Goal: Transaction & Acquisition: Purchase product/service

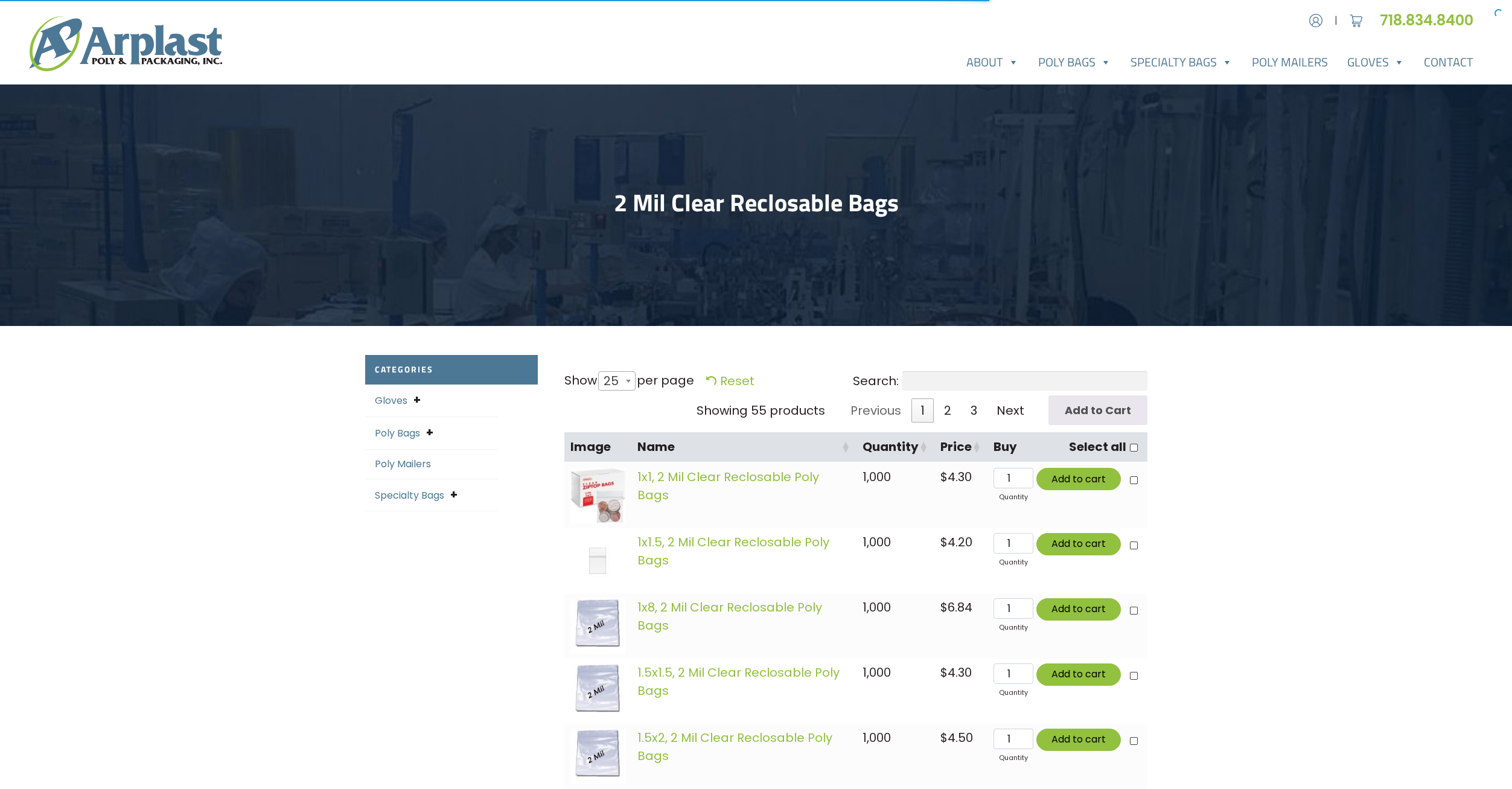
select select "25"
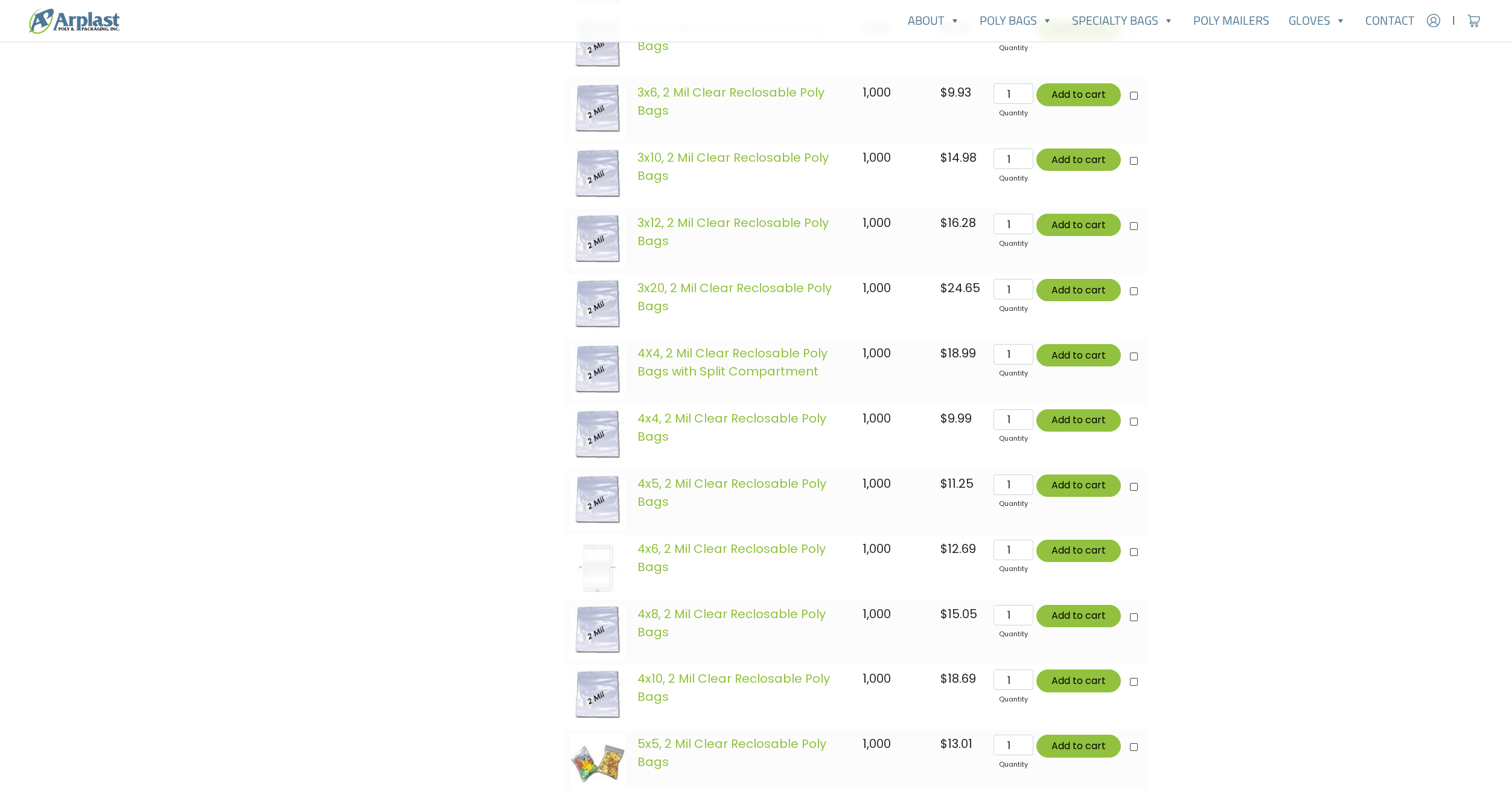
scroll to position [1267, 0]
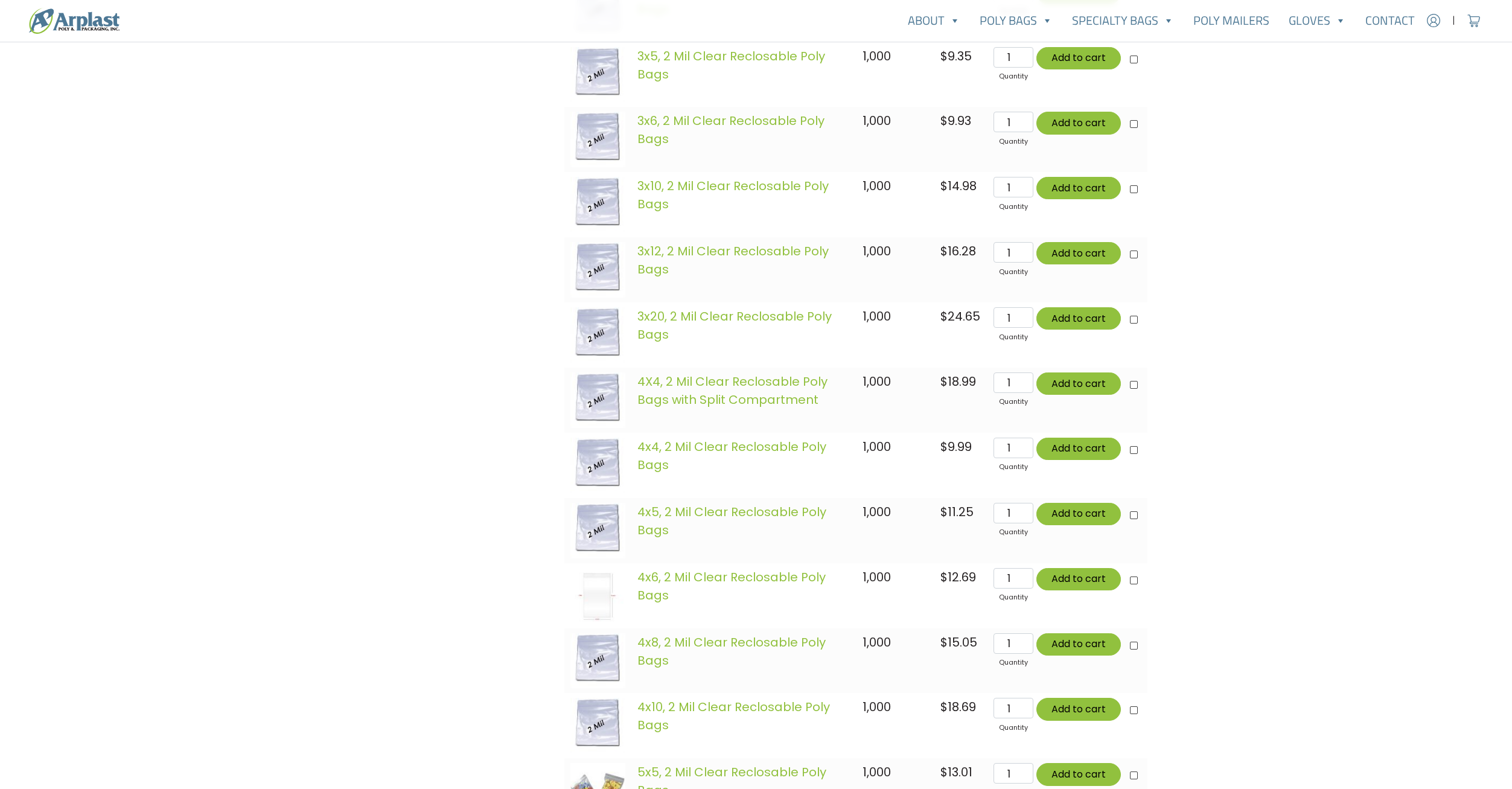
click at [868, 513] on span "1,000" at bounding box center [876, 512] width 28 height 17
drag, startPoint x: 868, startPoint y: 513, endPoint x: 885, endPoint y: 577, distance: 66.2
click at [885, 577] on span "1,000" at bounding box center [876, 576] width 28 height 17
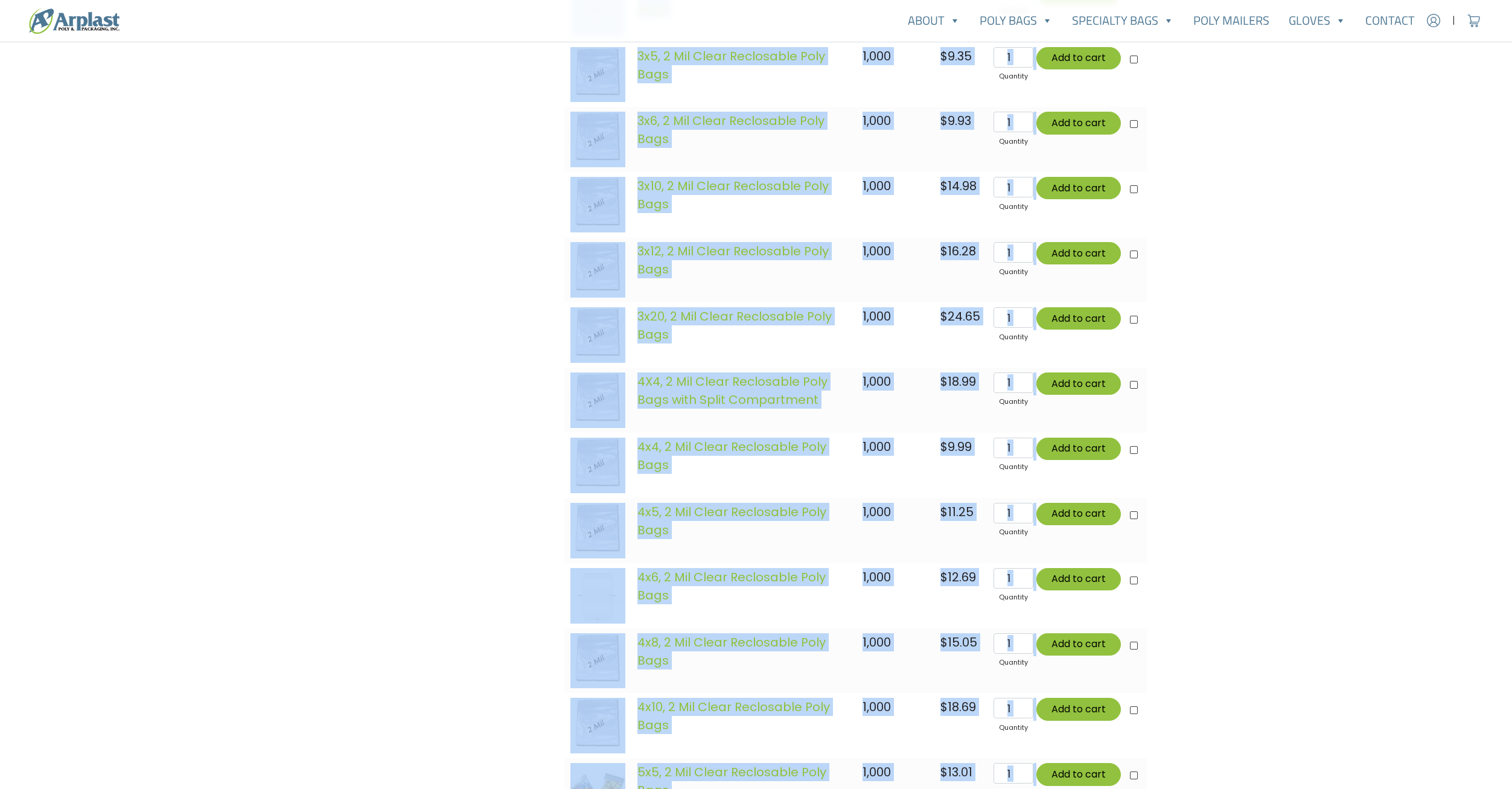
drag, startPoint x: 572, startPoint y: 286, endPoint x: 1165, endPoint y: 309, distance: 593.4
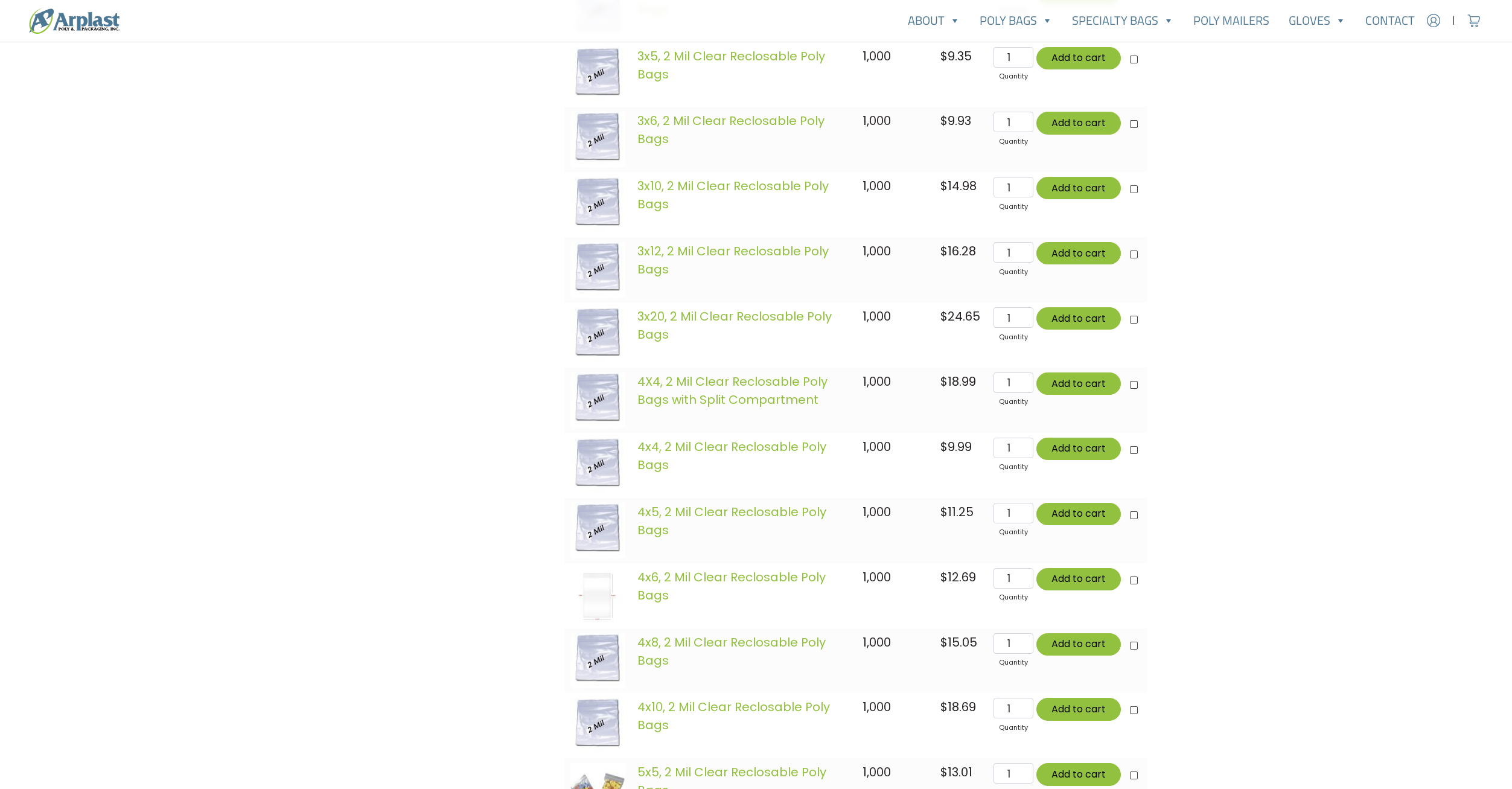
click at [432, 312] on div "Categories Gloves Latex Gloves Nitrile Gloves Vinyl Gloves Poly Bags Flat Poly …" at bounding box center [457, 2] width 199 height 1830
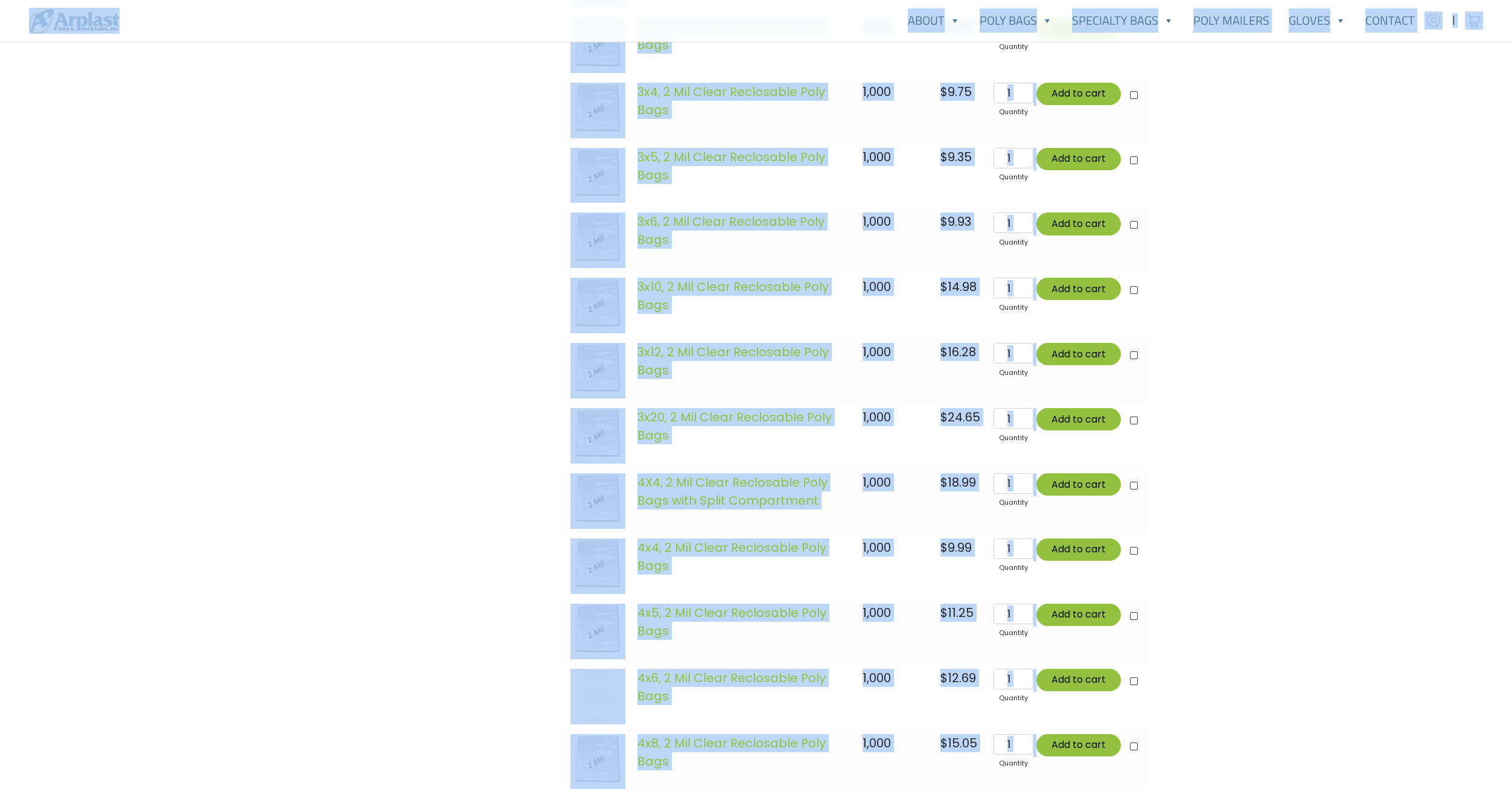
scroll to position [1137, 0]
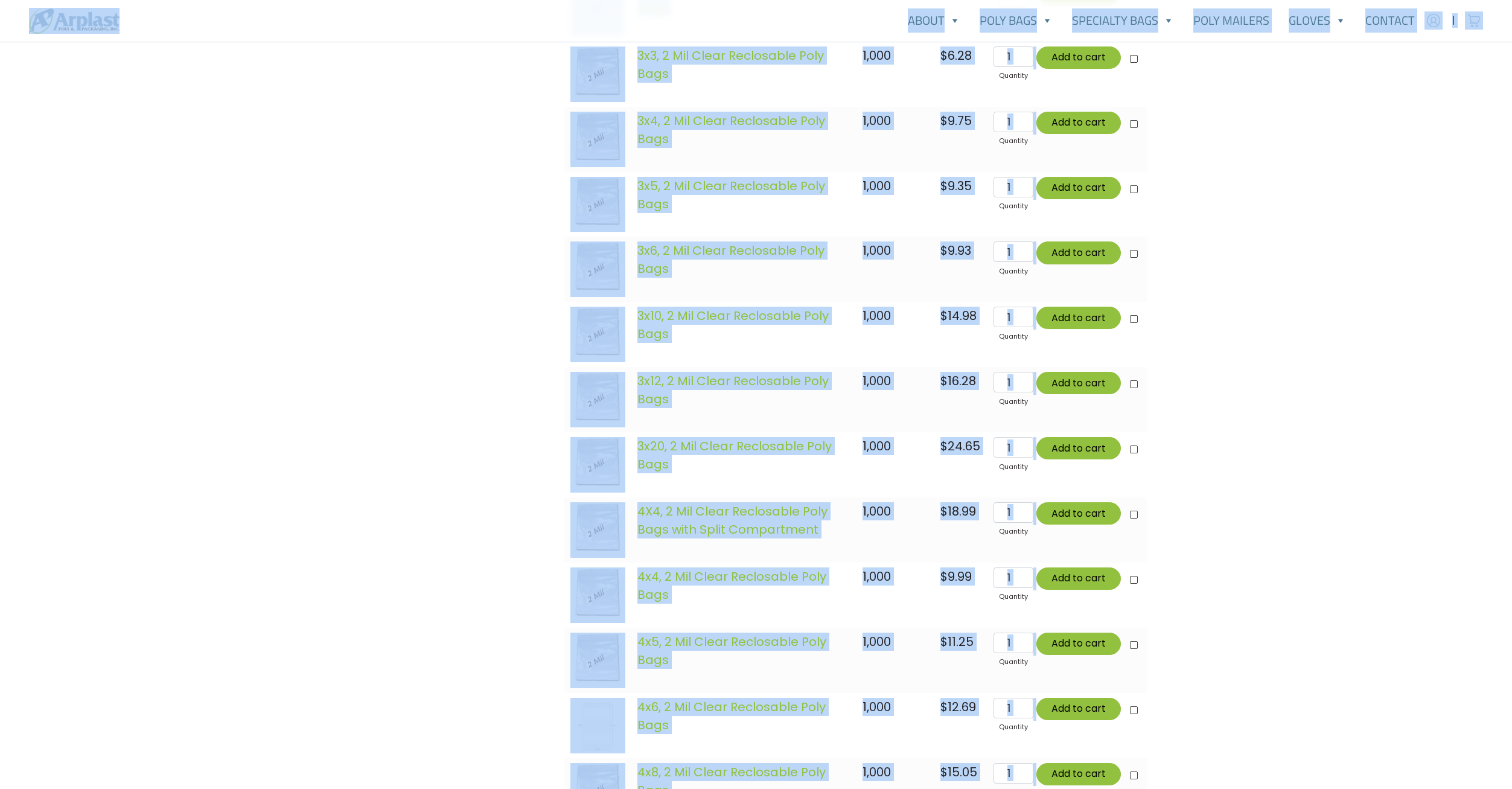
drag, startPoint x: 439, startPoint y: 410, endPoint x: 416, endPoint y: 4, distance: 406.7
click at [416, 4] on div "Account | Cart 718.834.8400" at bounding box center [756, 100] width 1512 height 2475
click at [418, 321] on div "Categories Gloves Latex Gloves Nitrile Gloves Vinyl Gloves Poly Bags Flat Poly …" at bounding box center [457, 132] width 199 height 1830
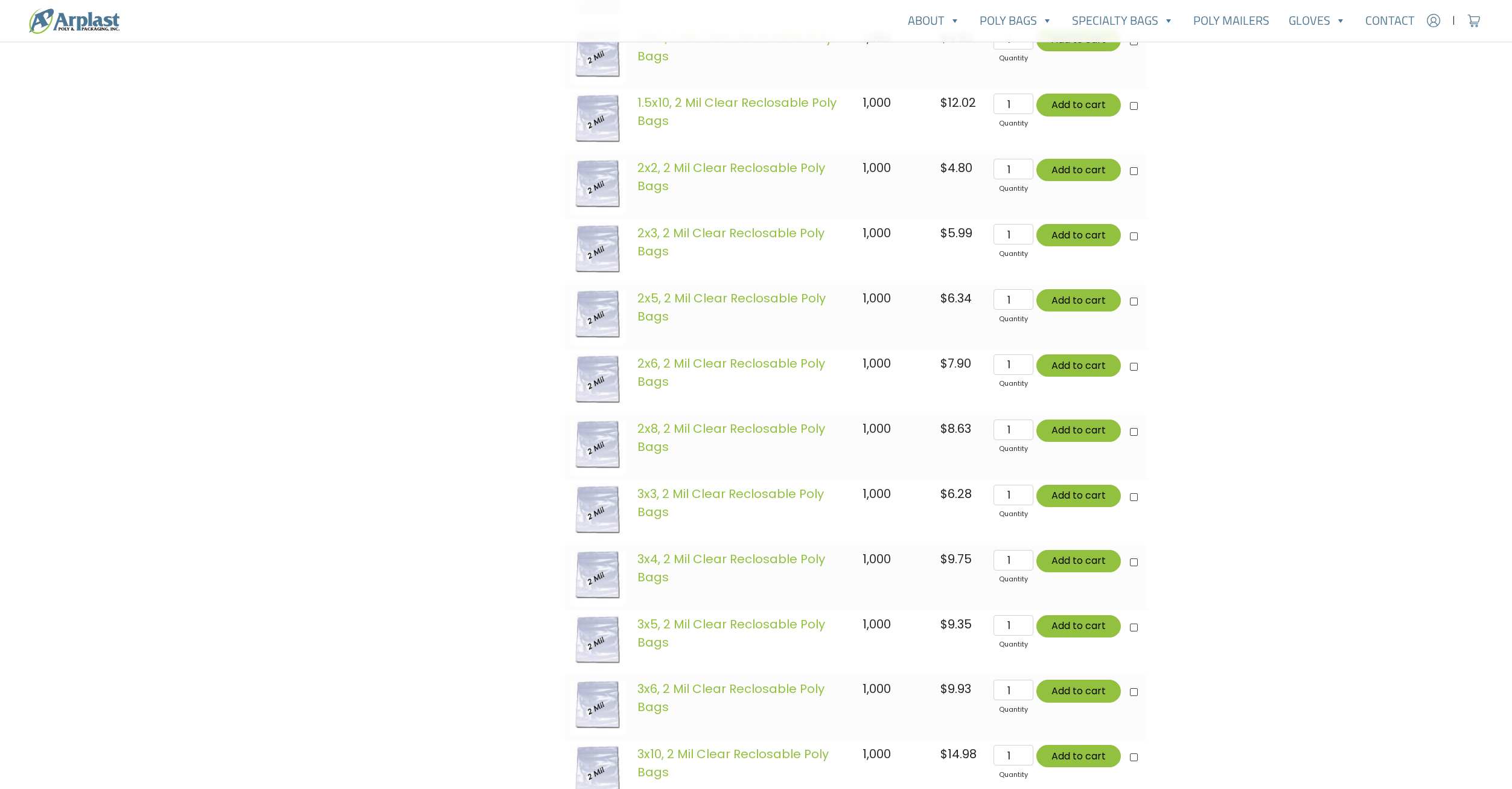
scroll to position [556, 0]
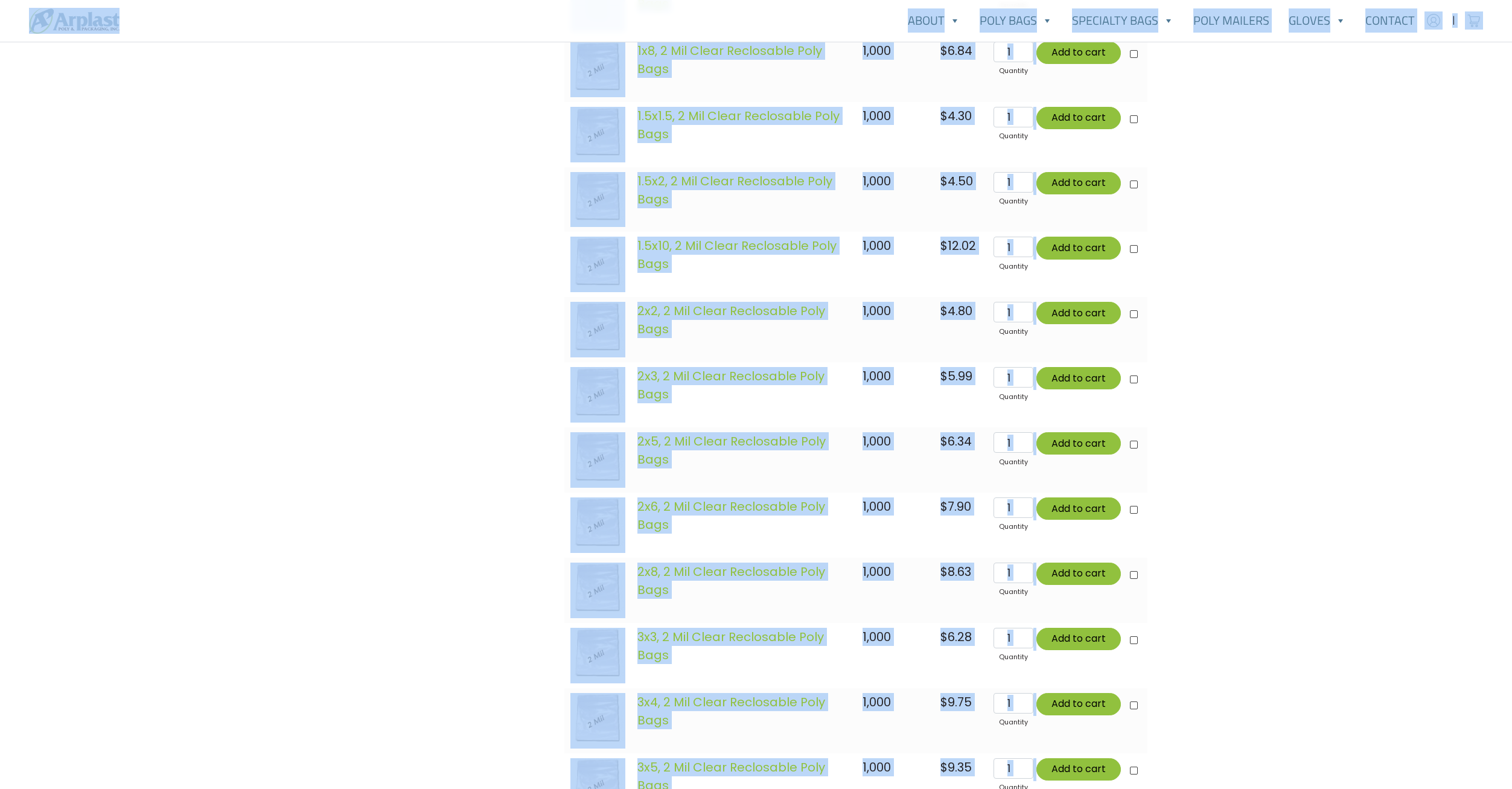
drag, startPoint x: 427, startPoint y: 157, endPoint x: 418, endPoint y: 23, distance: 134.3
click at [418, 23] on div "Account | Cart 718.834.8400" at bounding box center [756, 681] width 1512 height 2475
drag, startPoint x: 418, startPoint y: 23, endPoint x: 407, endPoint y: 173, distance: 150.4
click at [407, 173] on div "Categories Gloves Latex Gloves Nitrile Gloves Vinyl Gloves Poly Bags Flat Poly …" at bounding box center [457, 714] width 199 height 1830
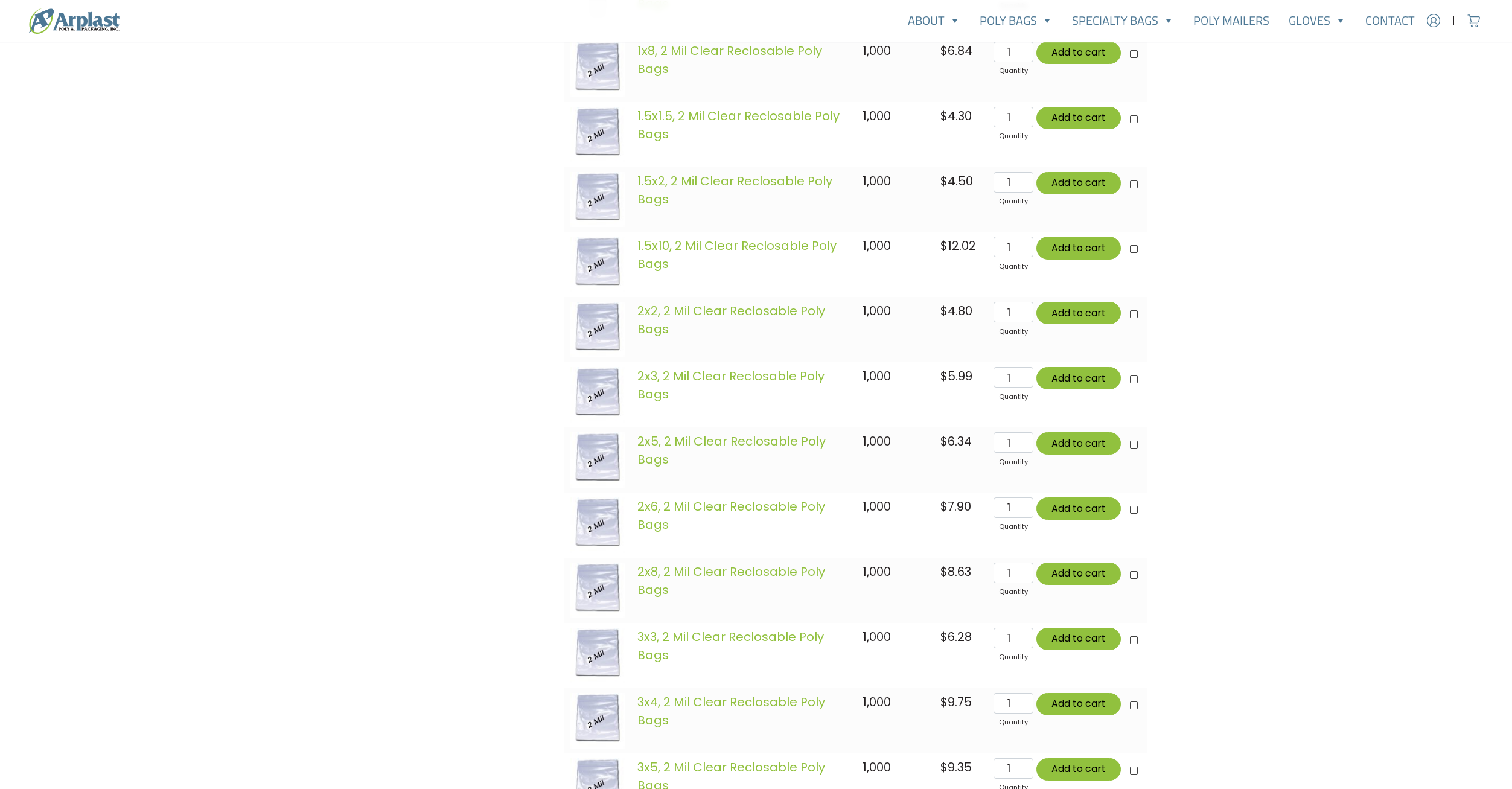
click at [394, 151] on div "Categories Gloves Latex Gloves Nitrile Gloves Vinyl Gloves Poly Bags Flat Poly …" at bounding box center [457, 714] width 199 height 1830
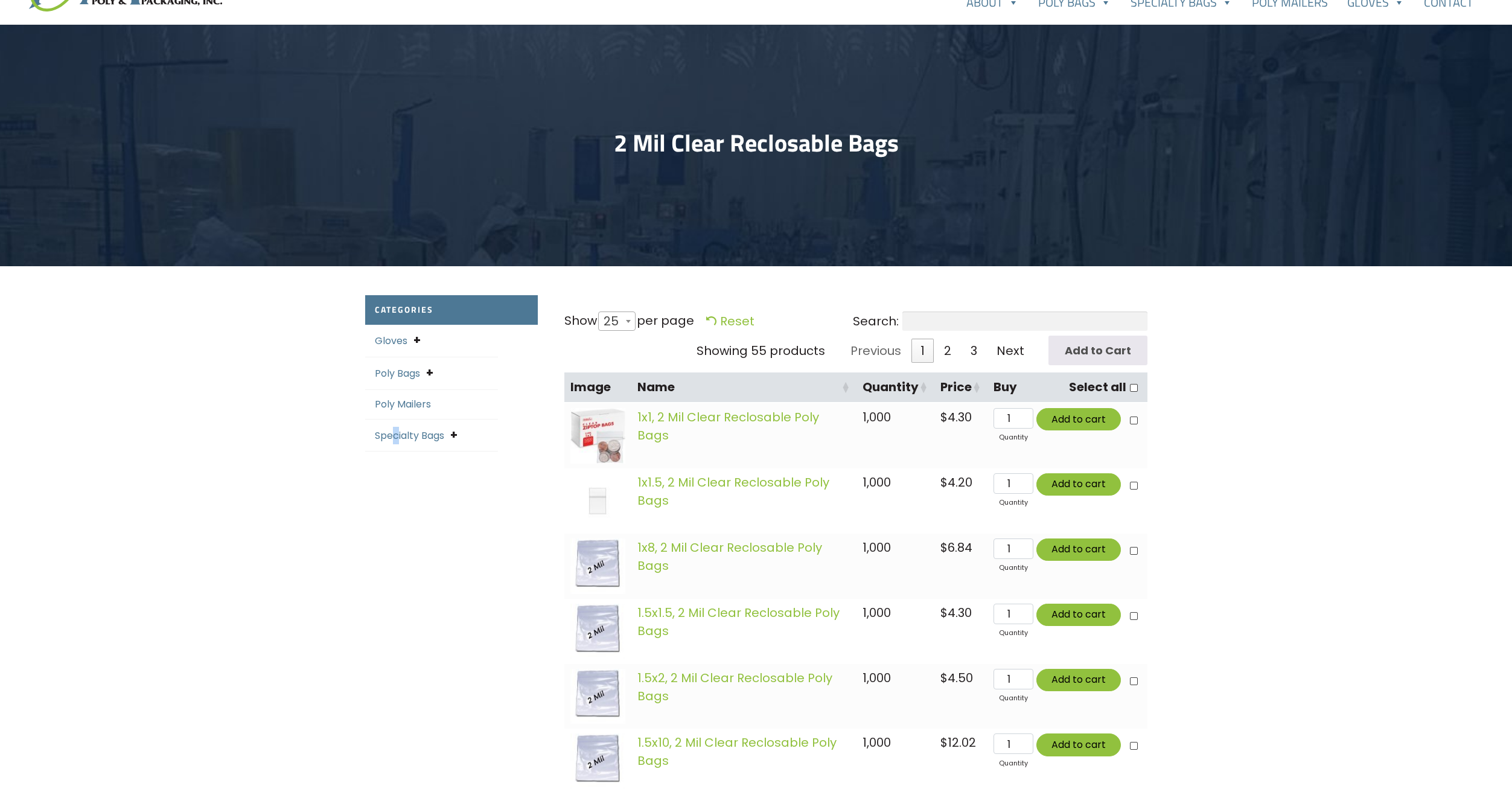
scroll to position [0, 0]
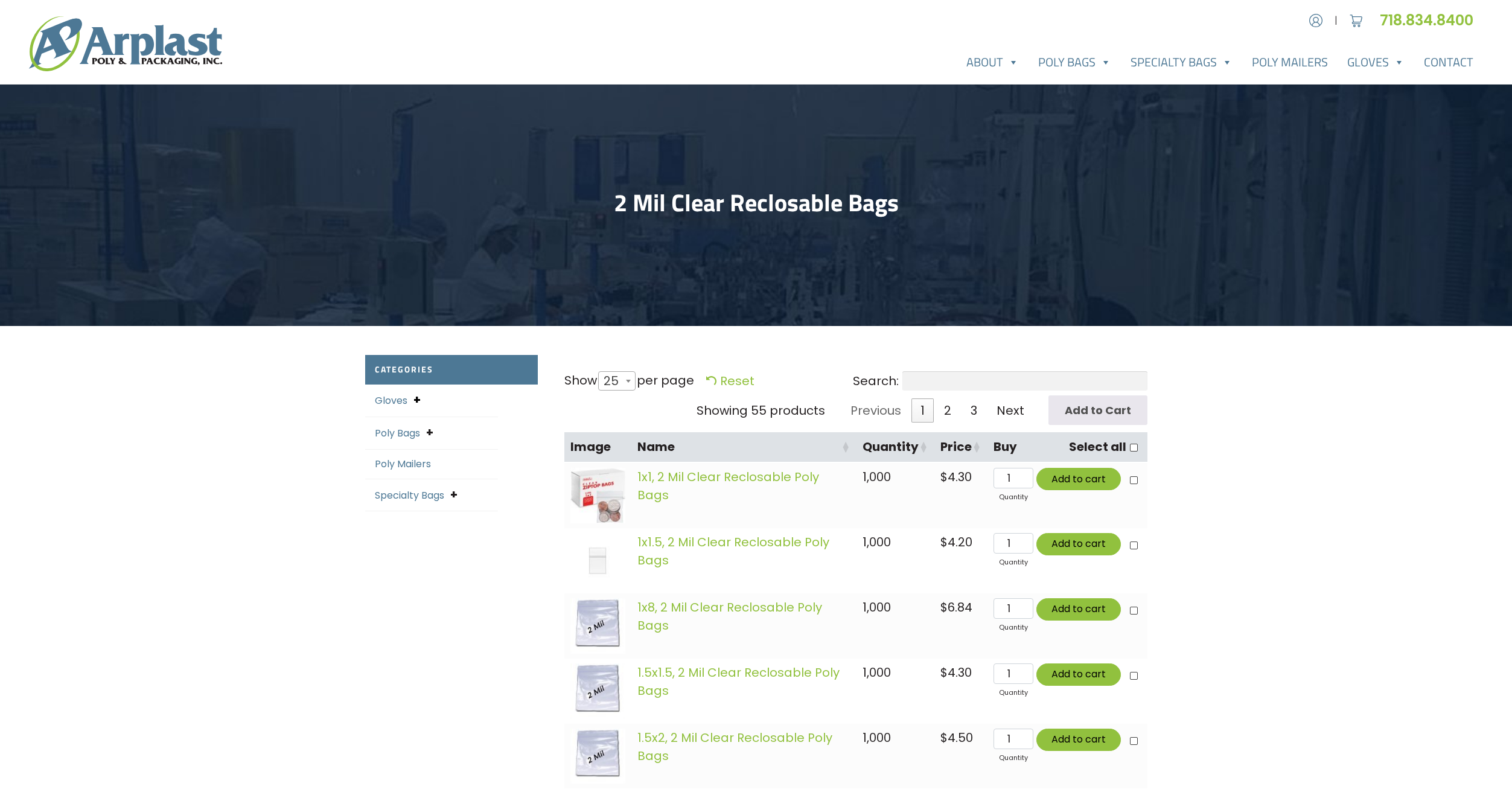
click at [413, 404] on span at bounding box center [417, 400] width 7 height 16
click at [414, 403] on span at bounding box center [416, 400] width 6 height 16
click at [427, 433] on span at bounding box center [430, 433] width 7 height 16
click at [427, 433] on span at bounding box center [429, 433] width 6 height 16
click at [957, 417] on link "2" at bounding box center [947, 410] width 25 height 24
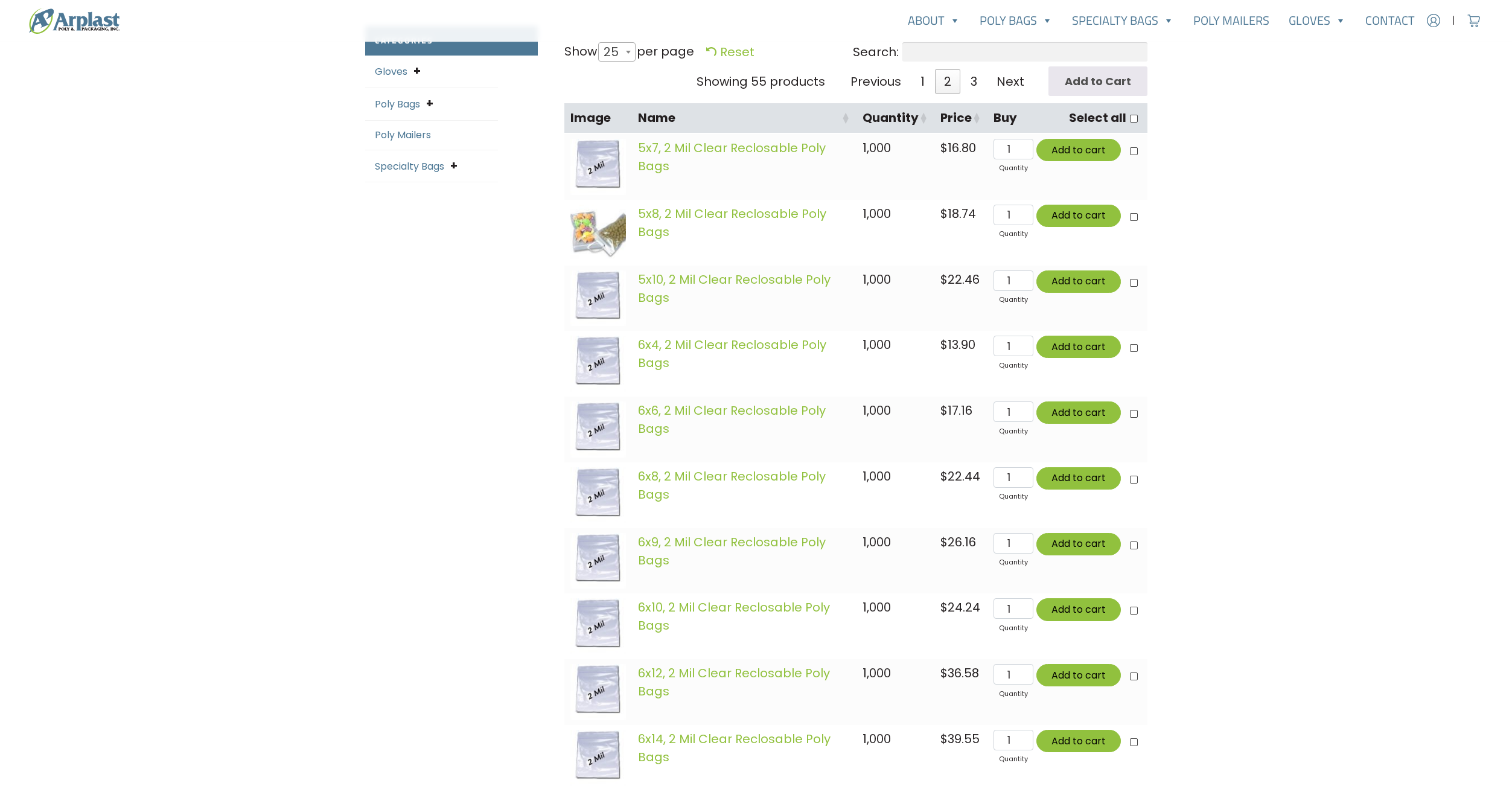
scroll to position [371, 0]
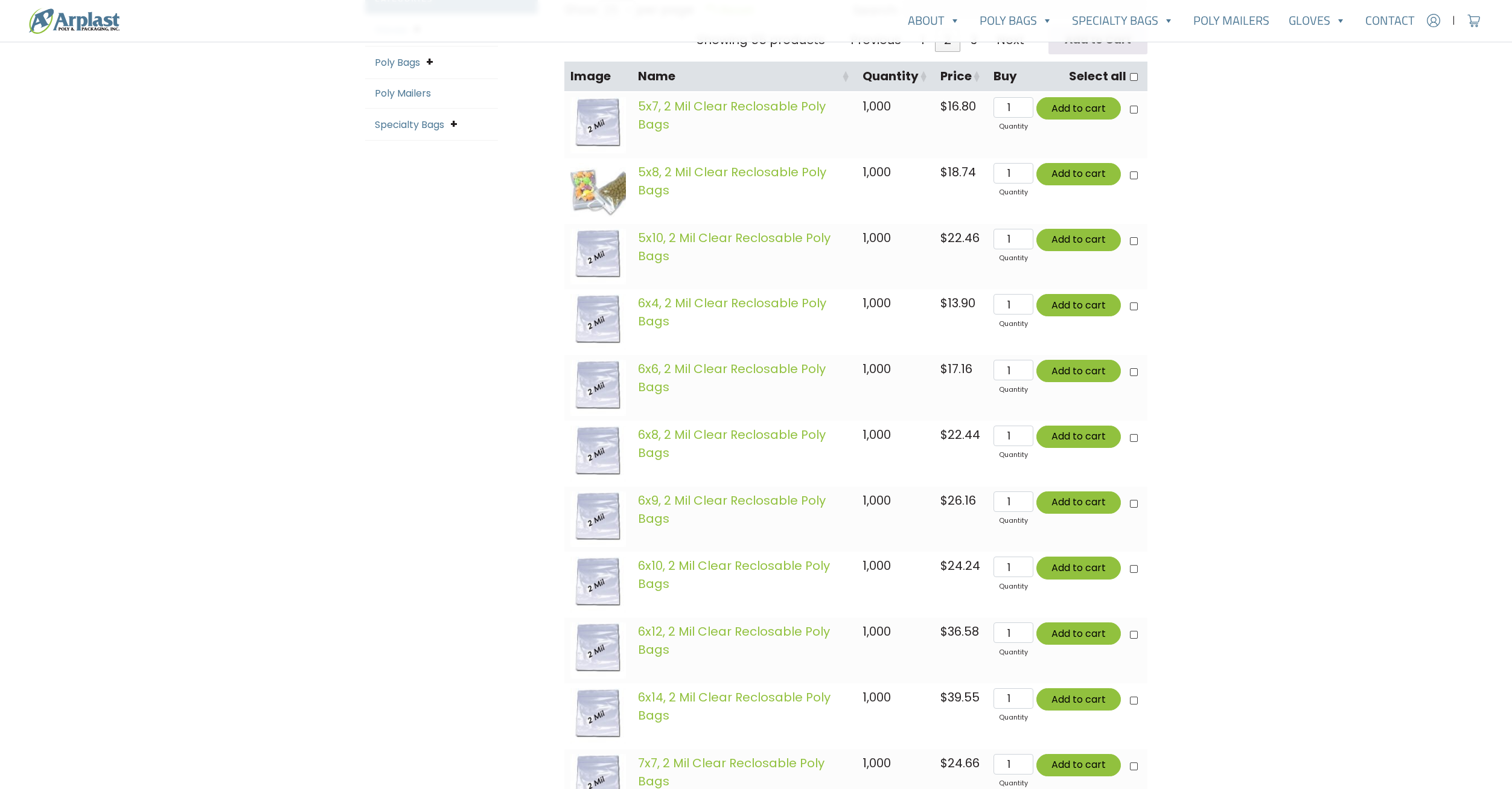
click at [868, 498] on span "1,000" at bounding box center [876, 500] width 28 height 17
drag, startPoint x: 868, startPoint y: 498, endPoint x: 869, endPoint y: 516, distance: 18.0
click at [869, 516] on td "1,000" at bounding box center [895, 519] width 78 height 66
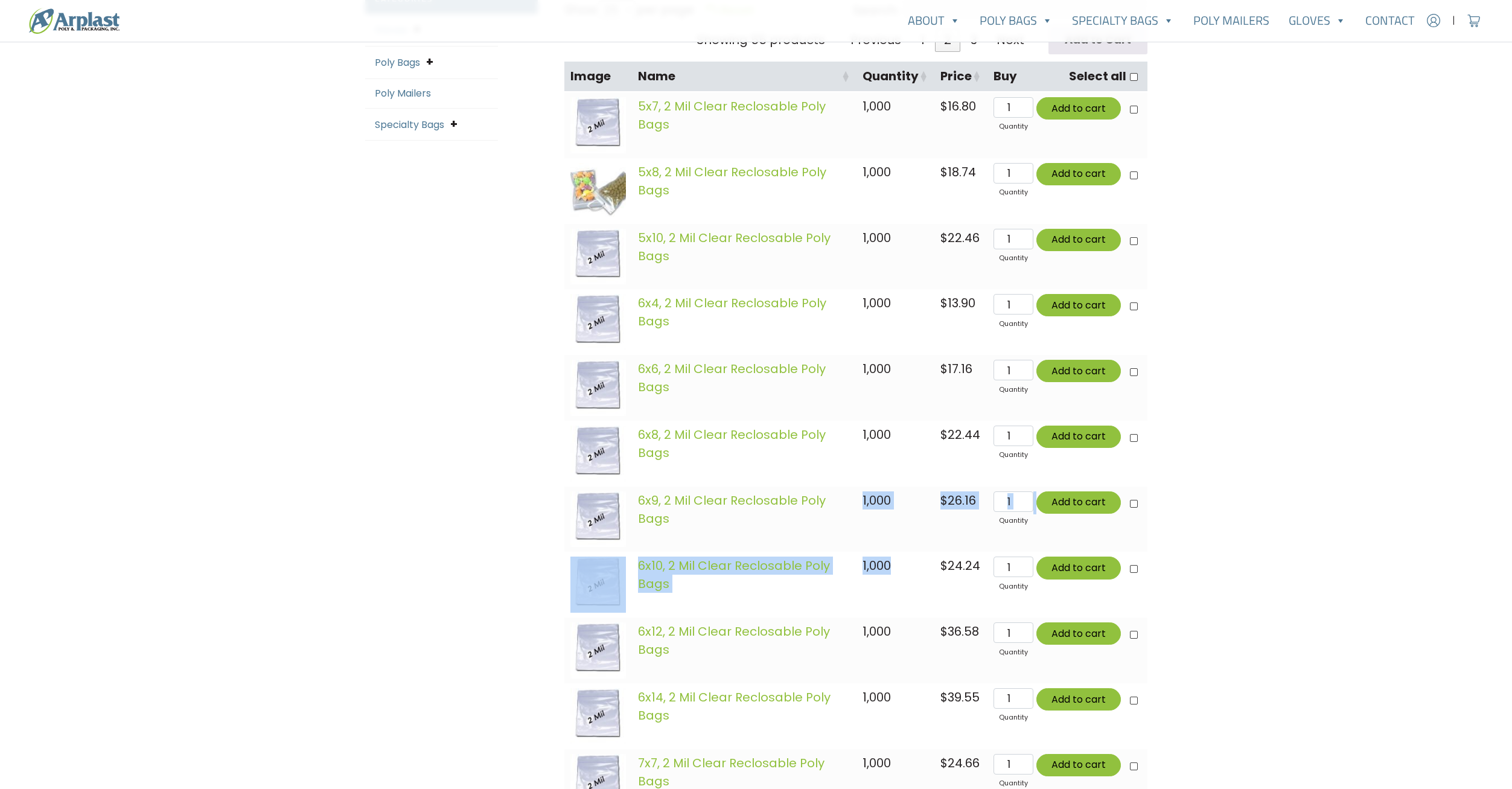
drag, startPoint x: 869, startPoint y: 516, endPoint x: 885, endPoint y: 588, distance: 73.8
click at [885, 588] on td "1,000" at bounding box center [895, 585] width 78 height 66
drag, startPoint x: 888, startPoint y: 536, endPoint x: 867, endPoint y: 500, distance: 41.7
click at [867, 500] on td "1,000" at bounding box center [895, 519] width 78 height 66
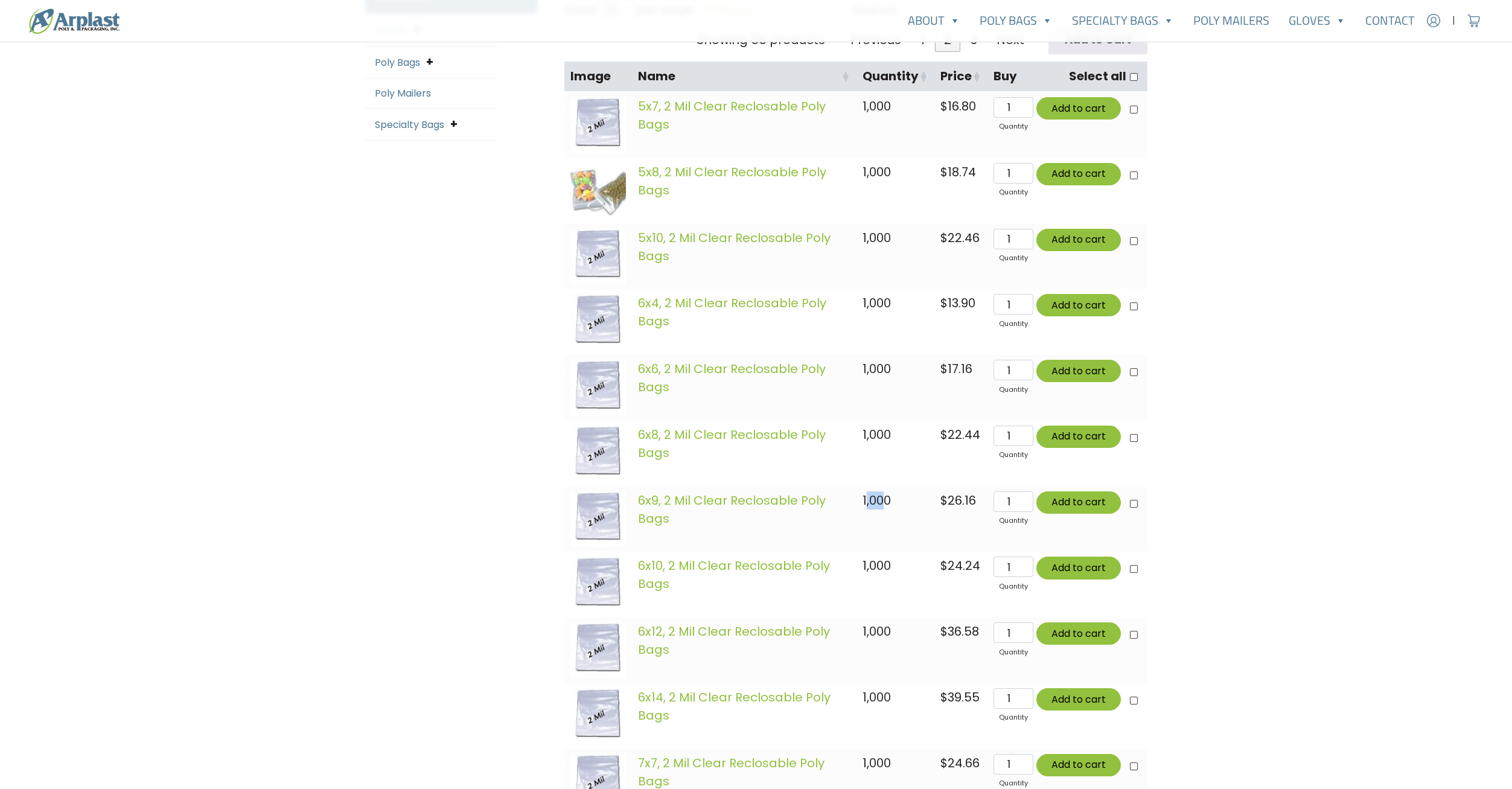
click at [870, 501] on span "1,000" at bounding box center [876, 500] width 28 height 17
drag, startPoint x: 870, startPoint y: 501, endPoint x: 873, endPoint y: 509, distance: 8.5
click at [873, 509] on span "1,000" at bounding box center [876, 500] width 28 height 17
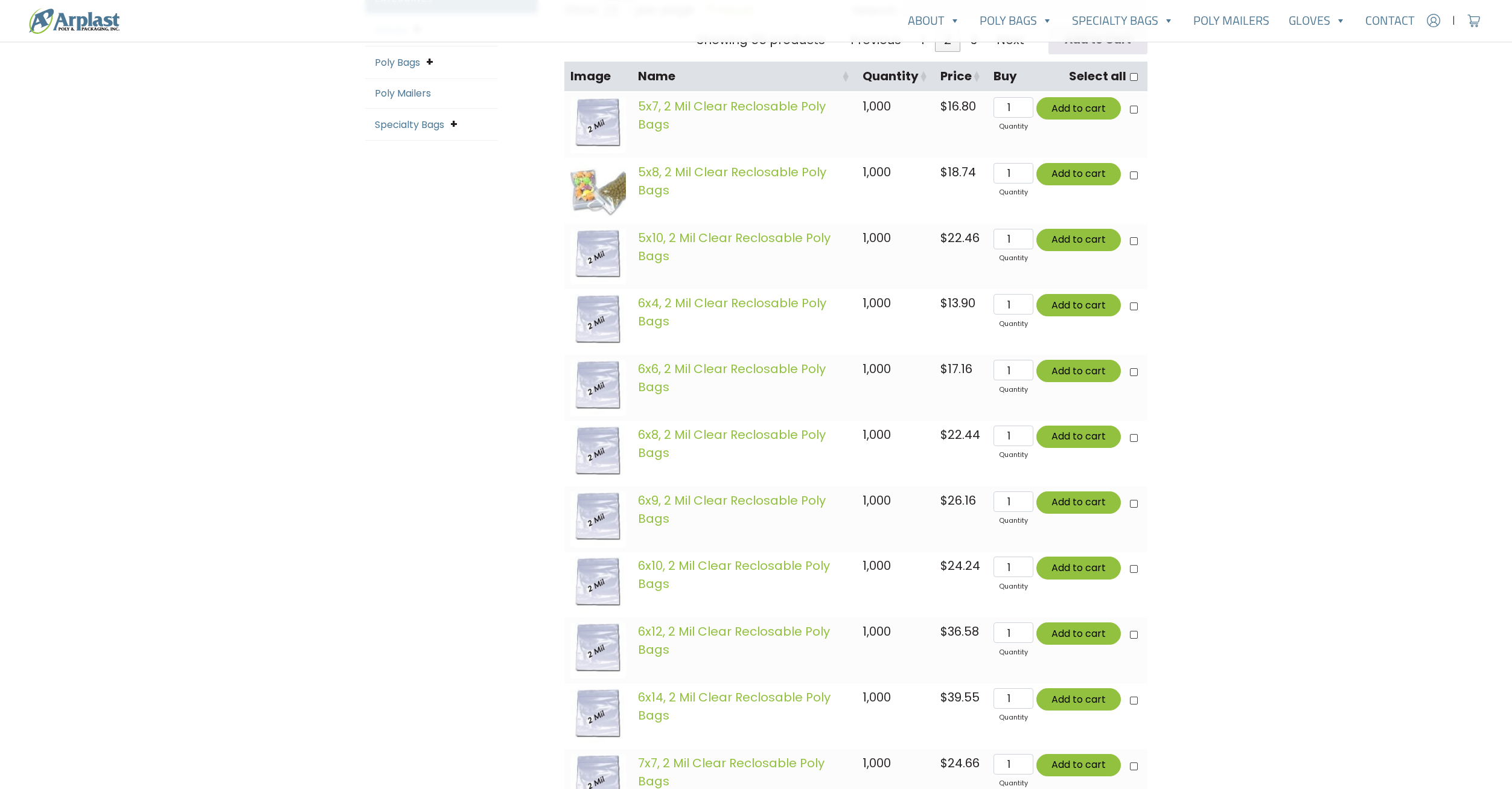
click at [850, 506] on td "6x9, 2 Mil Clear Reclosable Poly Bags" at bounding box center [744, 519] width 225 height 66
click at [881, 501] on span "1,000" at bounding box center [876, 500] width 28 height 17
drag, startPoint x: 881, startPoint y: 501, endPoint x: 888, endPoint y: 520, distance: 20.2
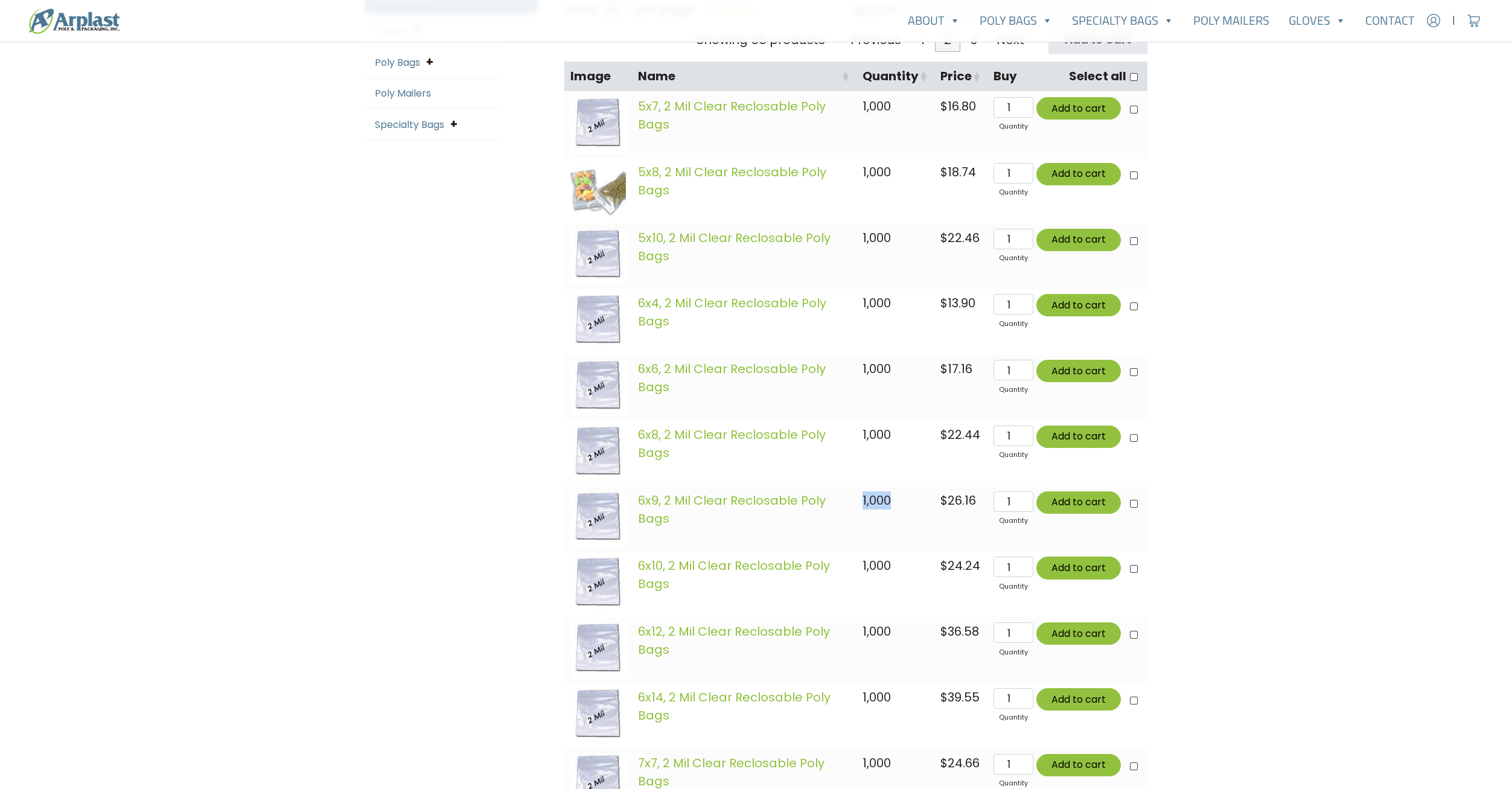
click at [888, 520] on td "1,000" at bounding box center [895, 519] width 78 height 66
click at [888, 518] on td "1,000" at bounding box center [895, 519] width 78 height 66
drag, startPoint x: 888, startPoint y: 518, endPoint x: 894, endPoint y: 535, distance: 18.0
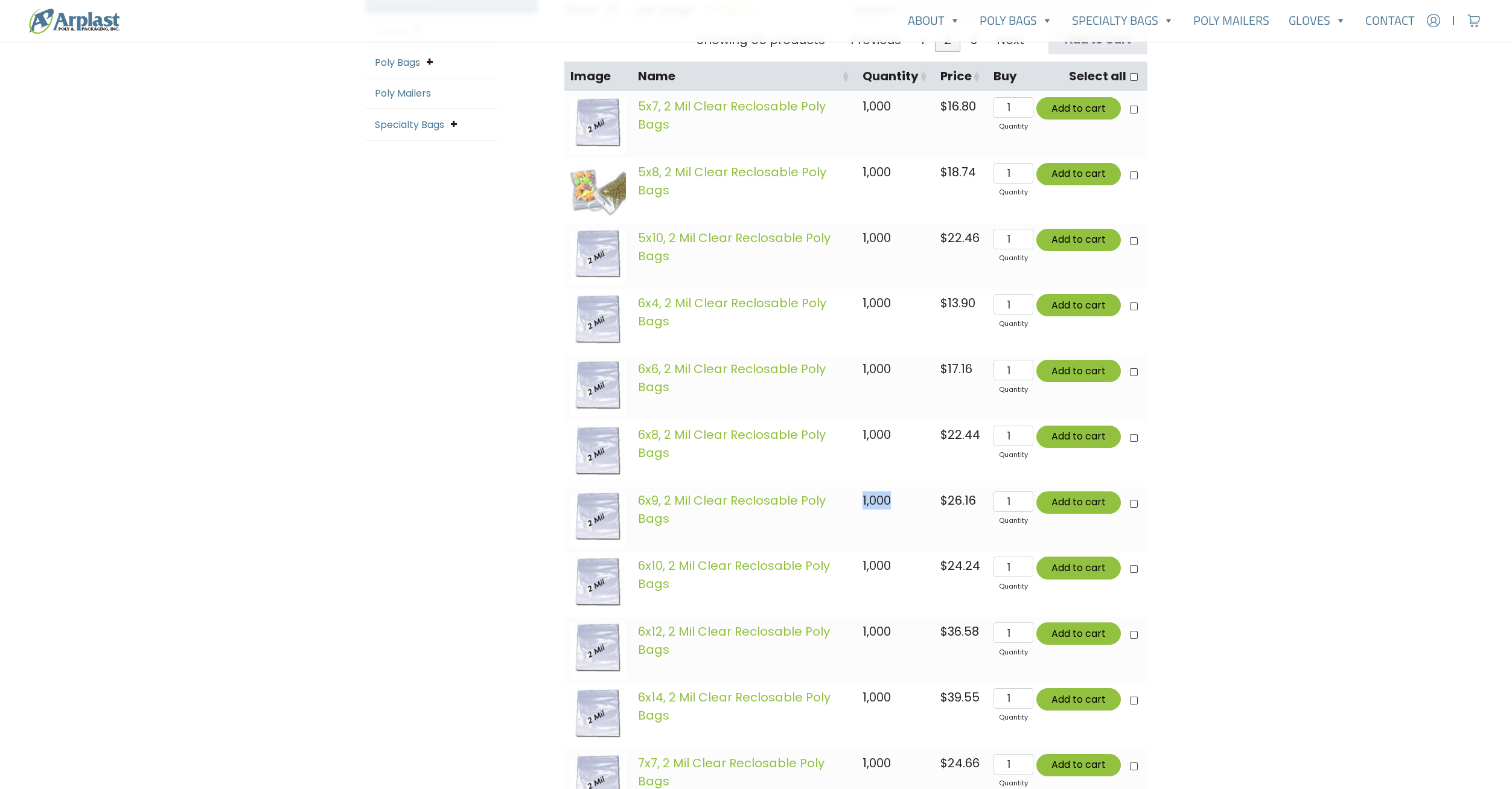
click at [894, 533] on td "1,000" at bounding box center [895, 519] width 78 height 66
click at [895, 559] on td "1,000" at bounding box center [895, 585] width 78 height 66
drag, startPoint x: 895, startPoint y: 559, endPoint x: 897, endPoint y: 575, distance: 16.1
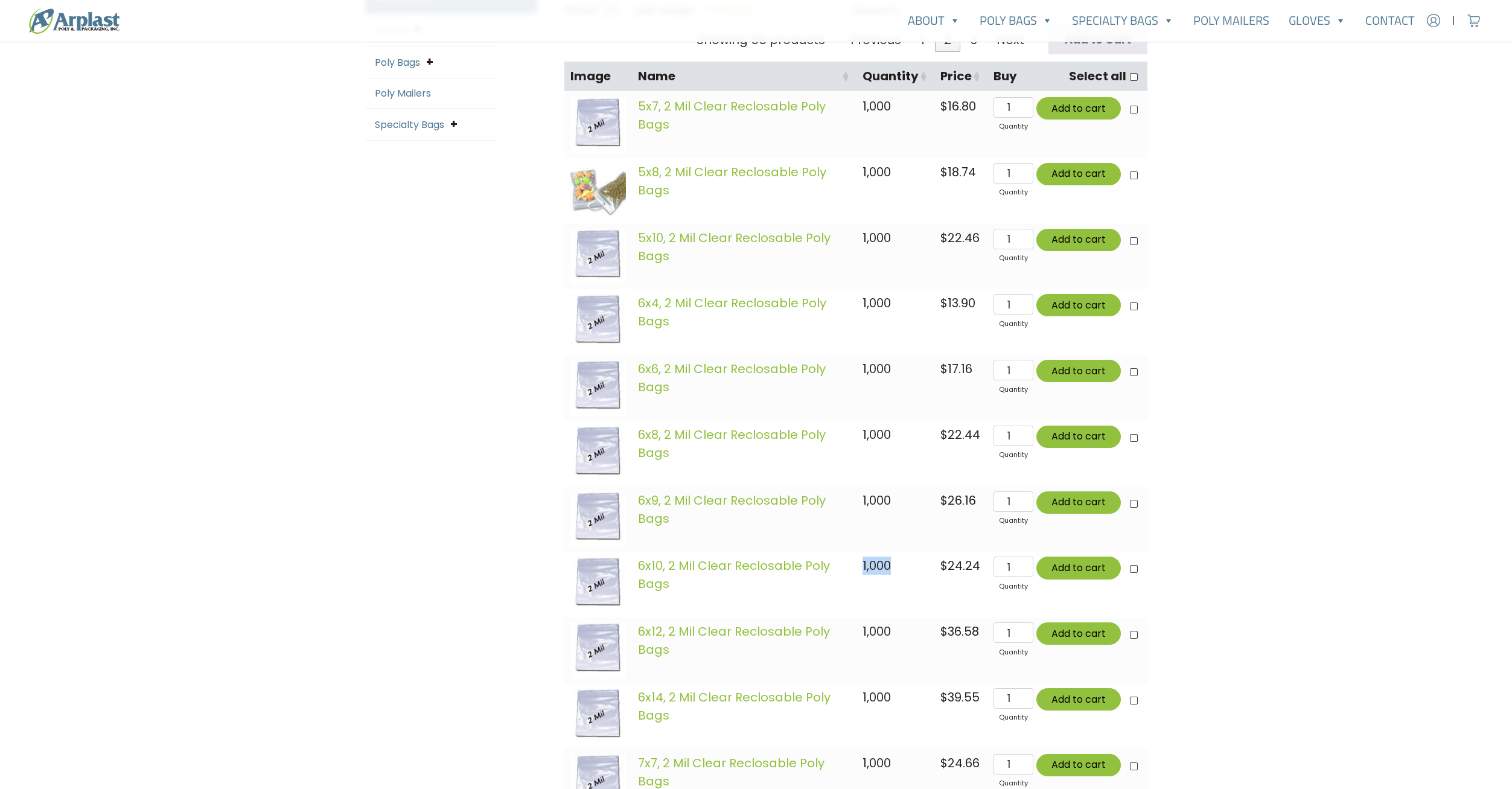
click at [897, 575] on td "1,000" at bounding box center [895, 585] width 78 height 66
click at [903, 631] on td "1,000" at bounding box center [895, 650] width 78 height 66
drag, startPoint x: 903, startPoint y: 631, endPoint x: 902, endPoint y: 641, distance: 10.0
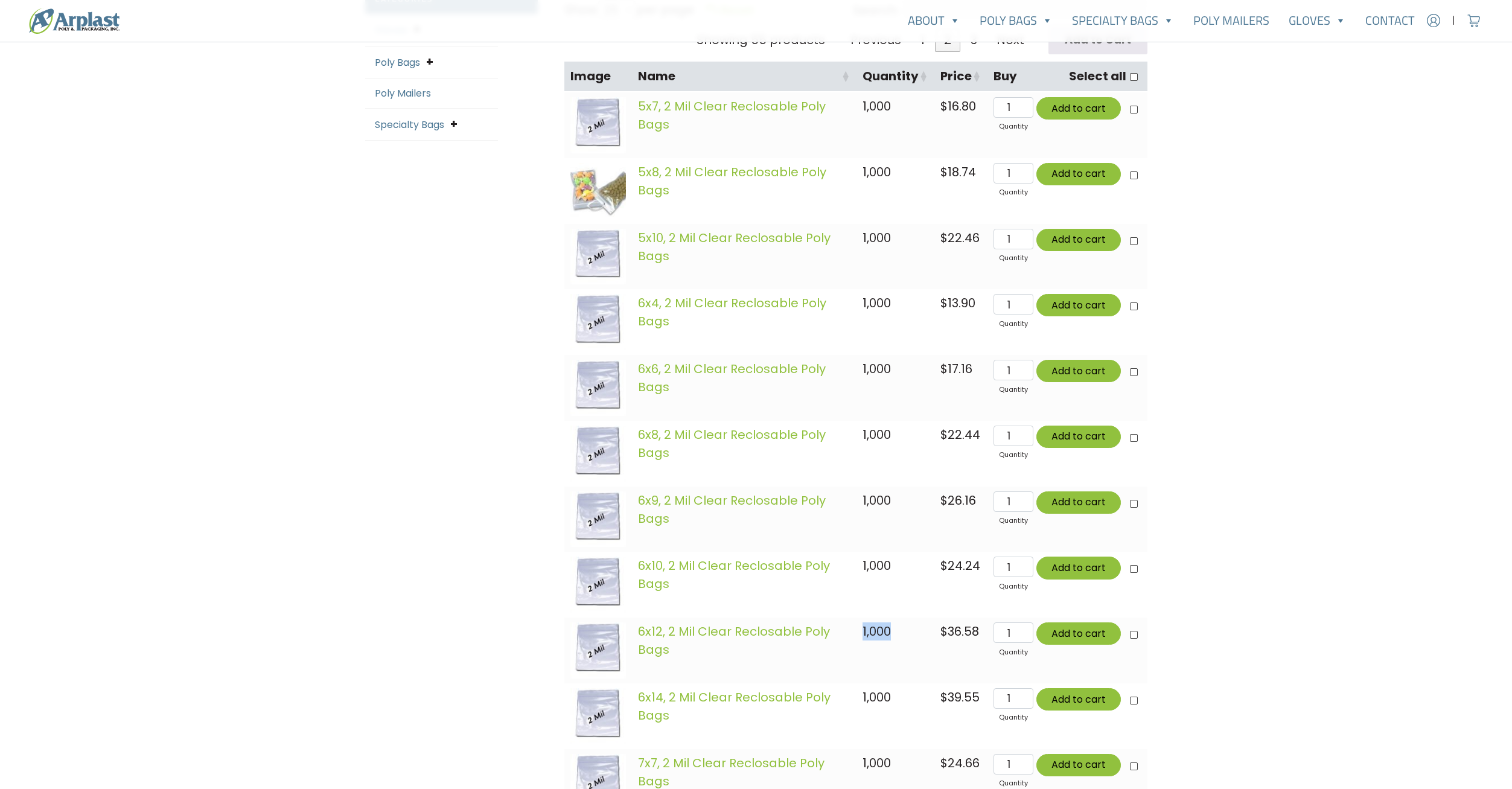
click at [902, 641] on td "1,000" at bounding box center [895, 650] width 78 height 66
click at [900, 644] on td "1,000" at bounding box center [895, 650] width 78 height 66
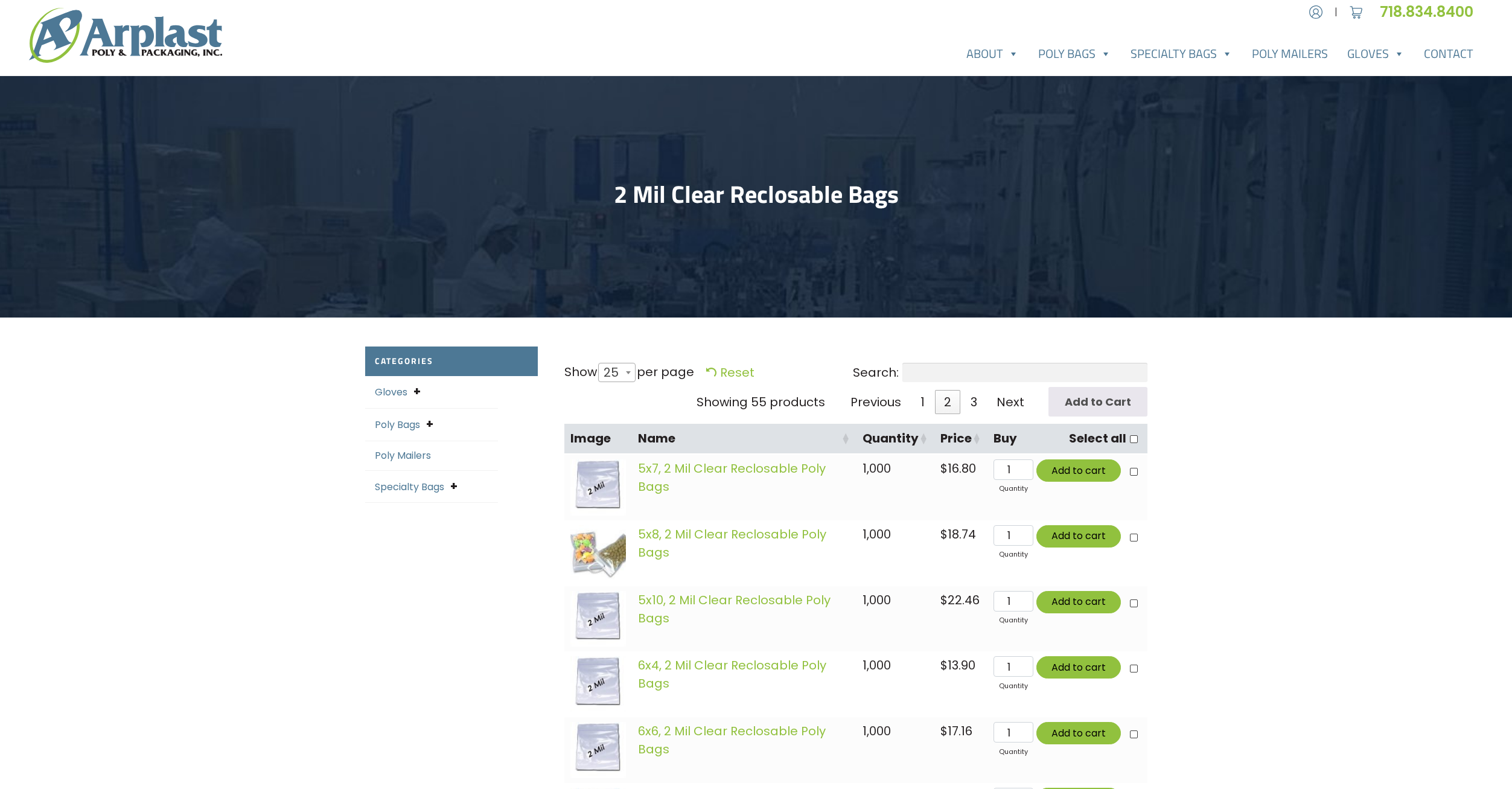
scroll to position [0, 0]
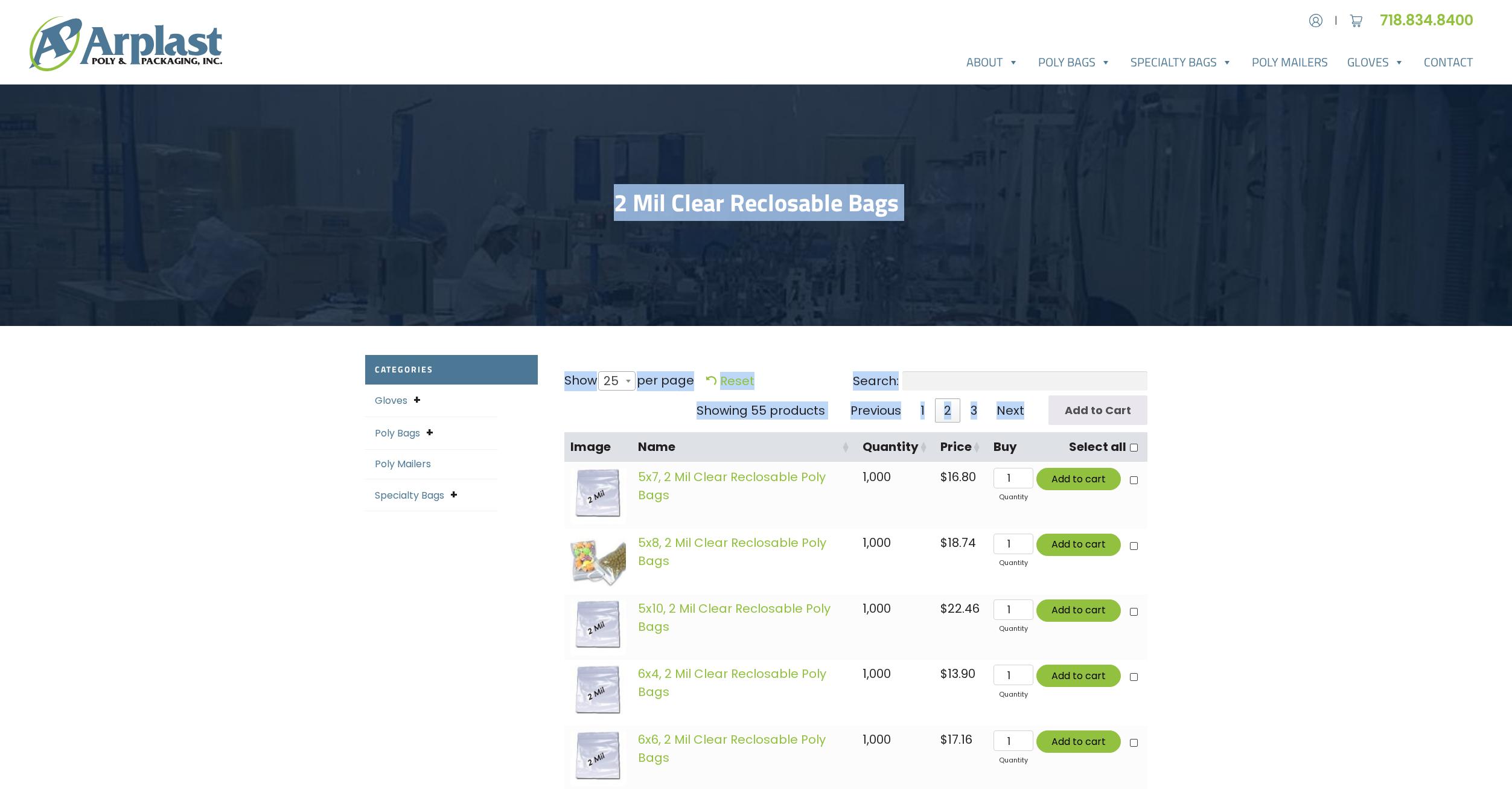
drag, startPoint x: 615, startPoint y: 206, endPoint x: 1169, endPoint y: 438, distance: 600.6
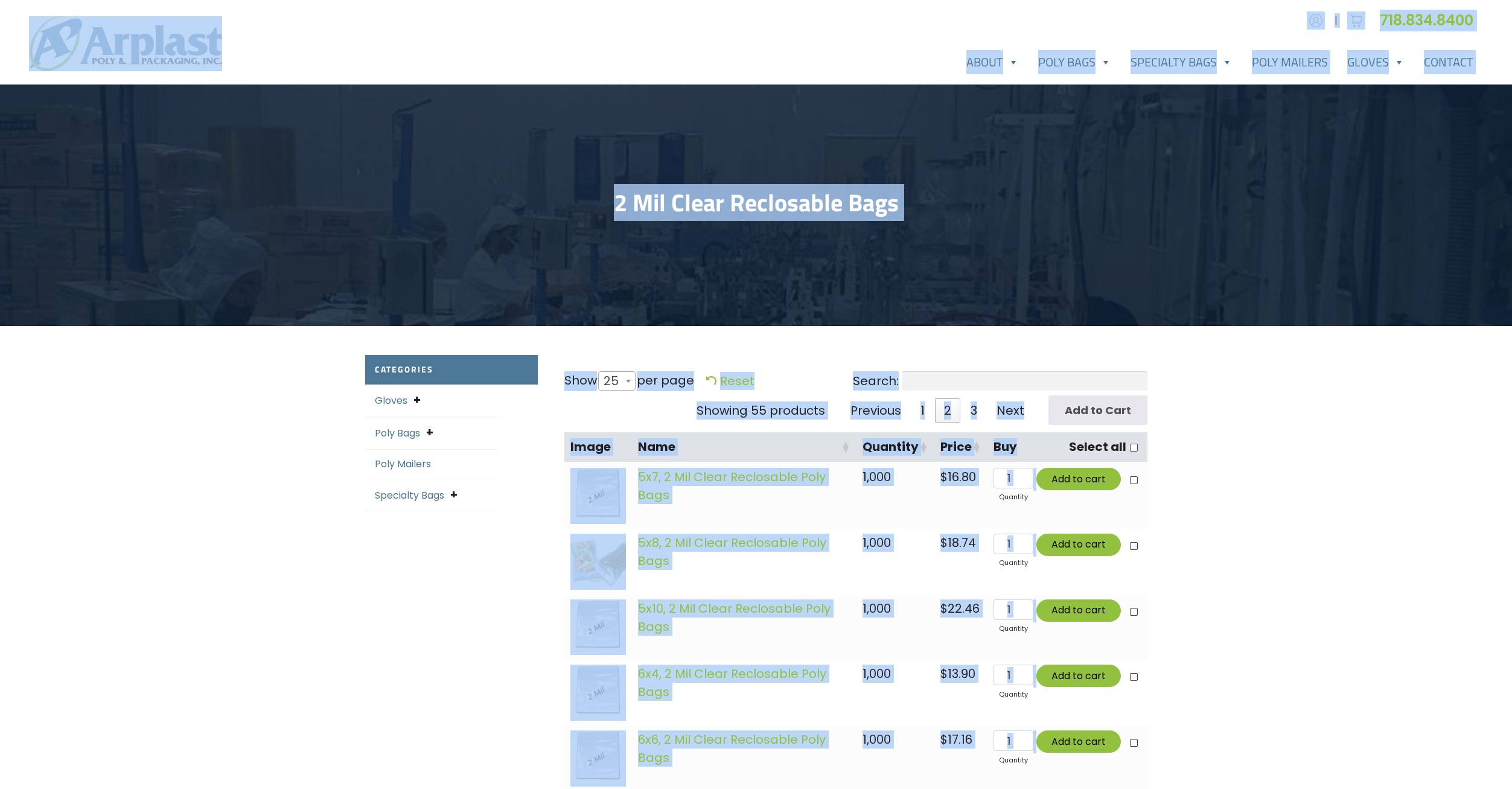
drag, startPoint x: 1311, startPoint y: 604, endPoint x: -28, endPoint y: 6, distance: 1466.5
click at [853, 205] on h1 "2 Mil Clear Reclosable Bags" at bounding box center [756, 202] width 782 height 29
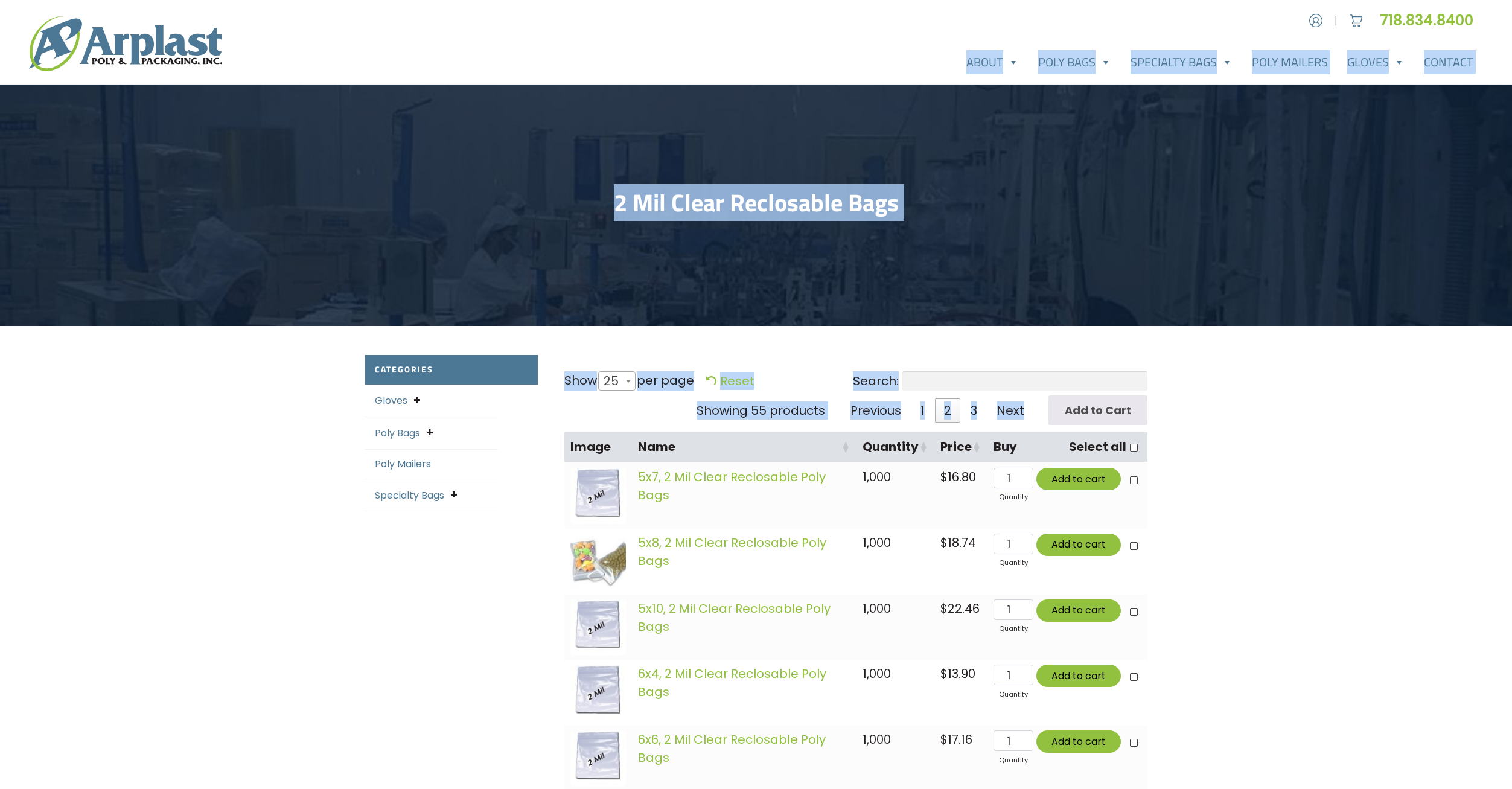
drag, startPoint x: 890, startPoint y: 60, endPoint x: 1257, endPoint y: 412, distance: 508.5
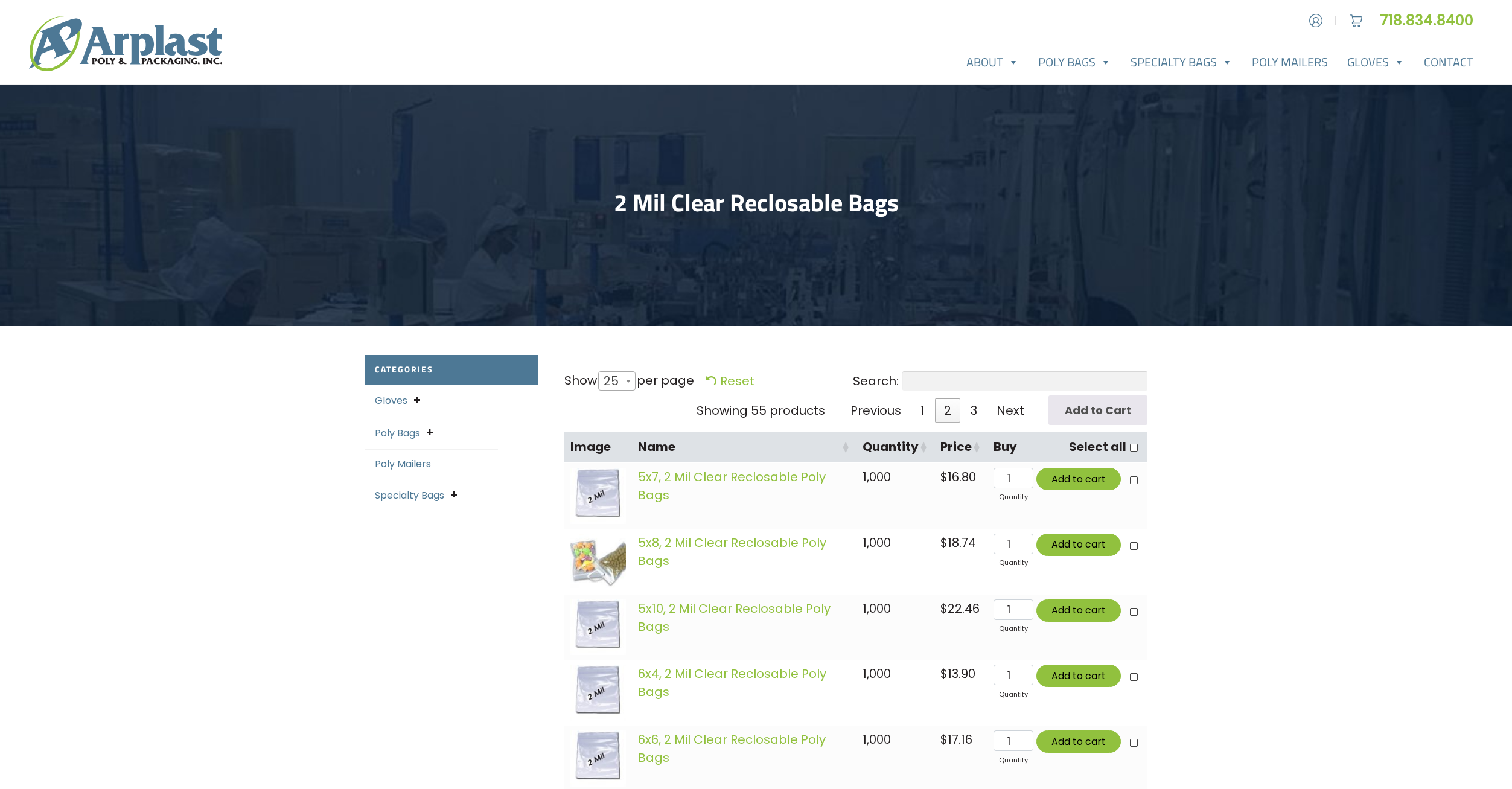
drag, startPoint x: 1257, startPoint y: 412, endPoint x: 1270, endPoint y: 524, distance: 112.8
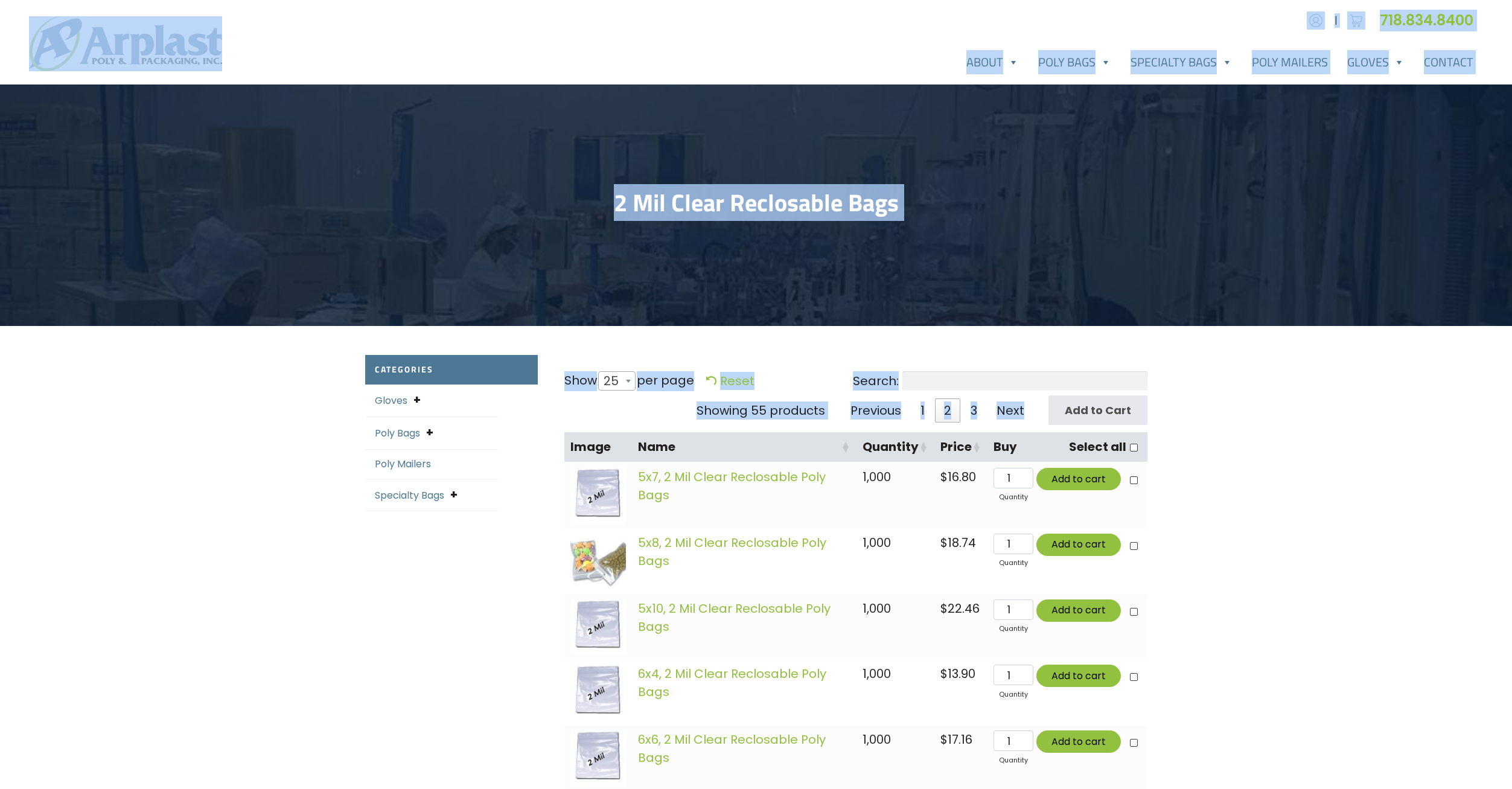
drag, startPoint x: 1335, startPoint y: 535, endPoint x: 85, endPoint y: 15, distance: 1353.8
drag, startPoint x: 85, startPoint y: 15, endPoint x: 342, endPoint y: 172, distance: 301.2
click at [342, 172] on header "2 Mil Clear Reclosable Bags" at bounding box center [756, 205] width 1512 height 242
drag, startPoint x: 951, startPoint y: 189, endPoint x: 1, endPoint y: 27, distance: 963.7
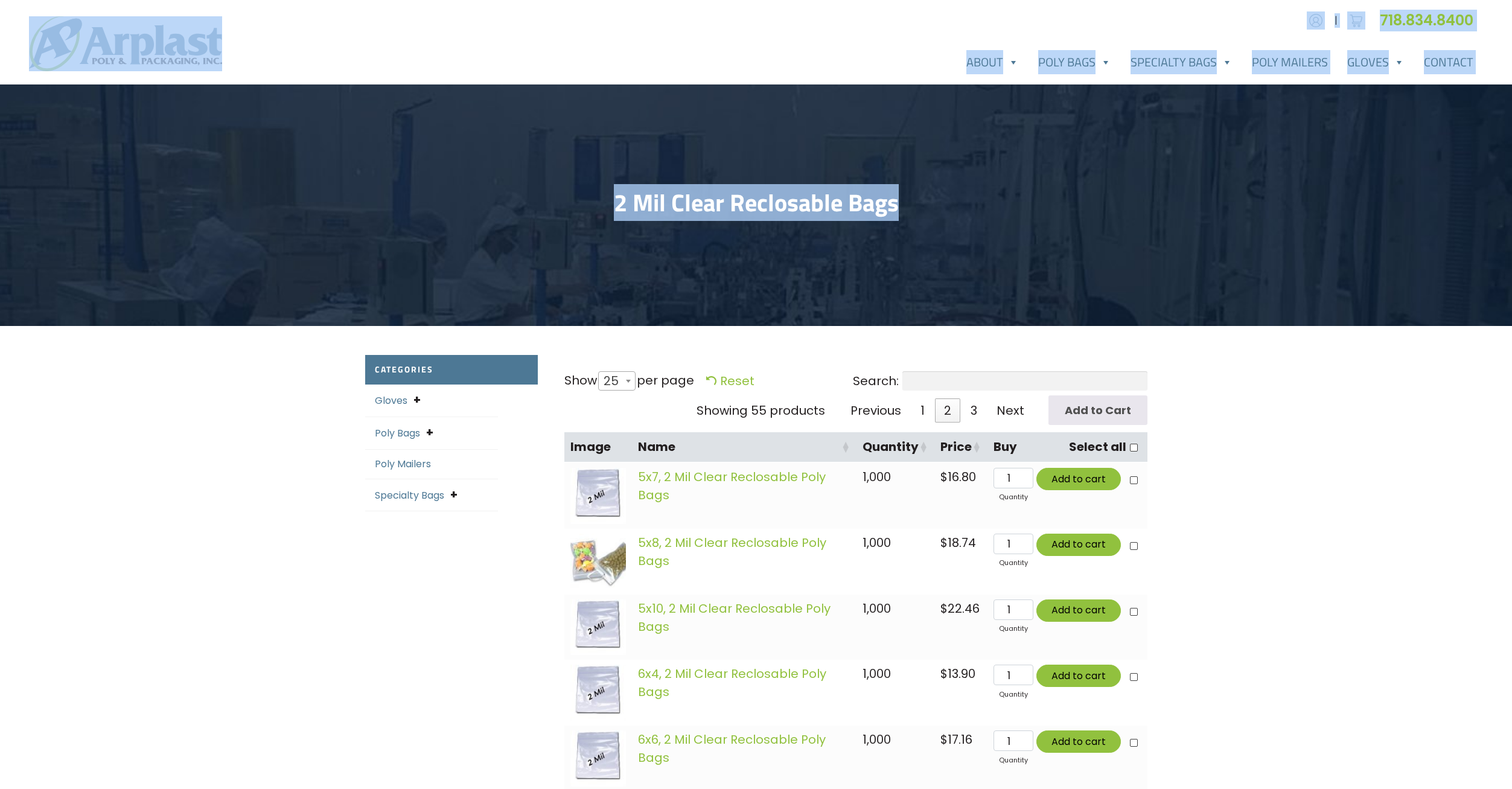
drag, startPoint x: 1, startPoint y: 27, endPoint x: 148, endPoint y: 201, distance: 227.8
click at [148, 201] on header "2 Mil Clear Reclosable Bags" at bounding box center [756, 205] width 1512 height 242
